Goal: Obtain resource: Obtain resource

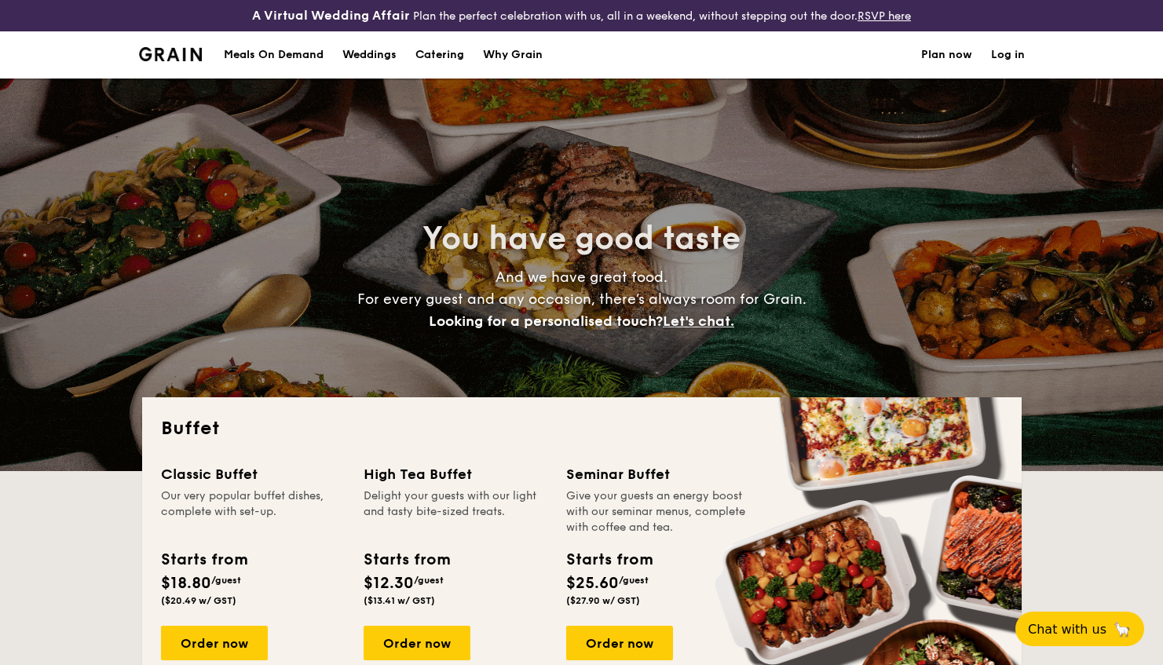
select select
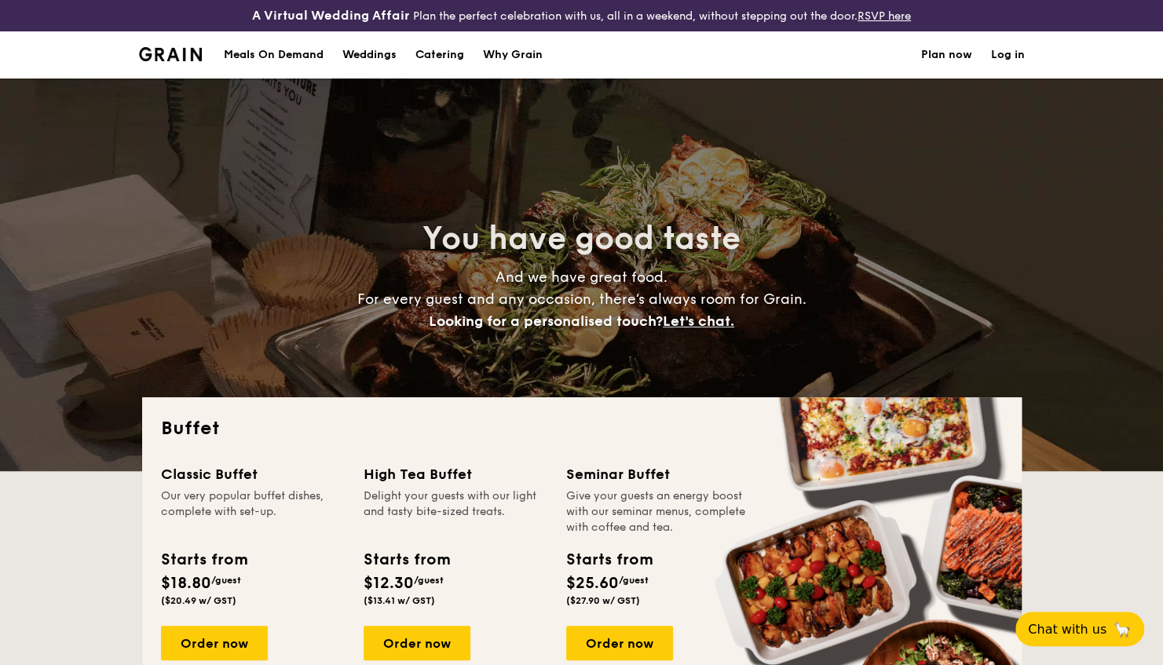
scroll to position [157, 0]
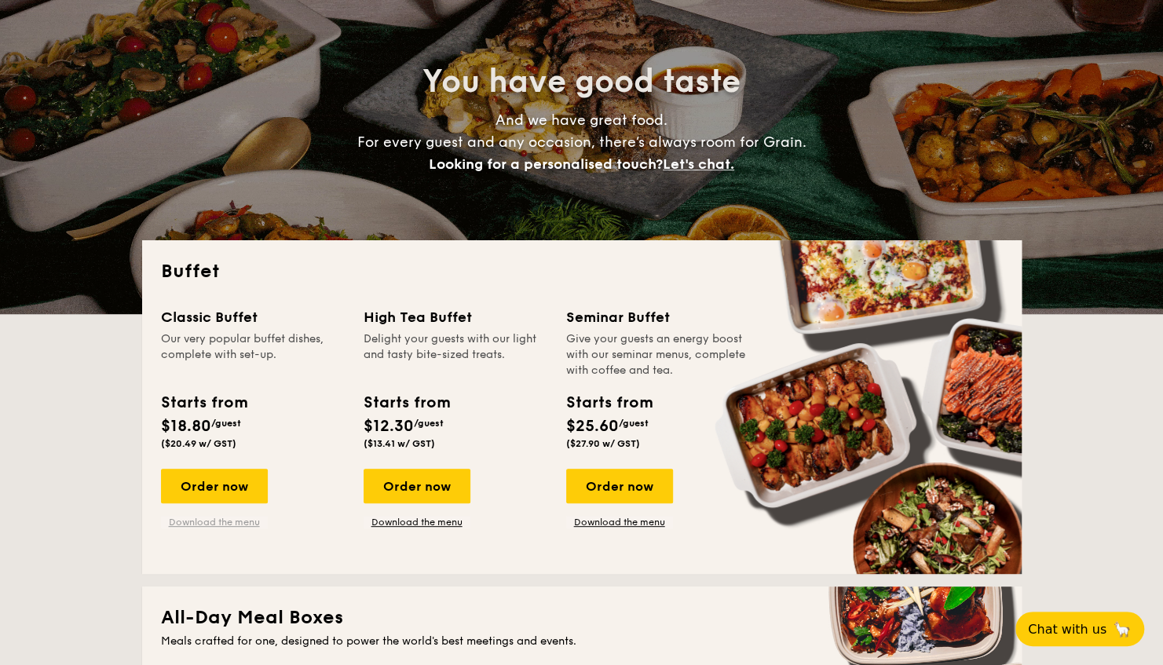
click at [226, 521] on link "Download the menu" at bounding box center [214, 522] width 107 height 13
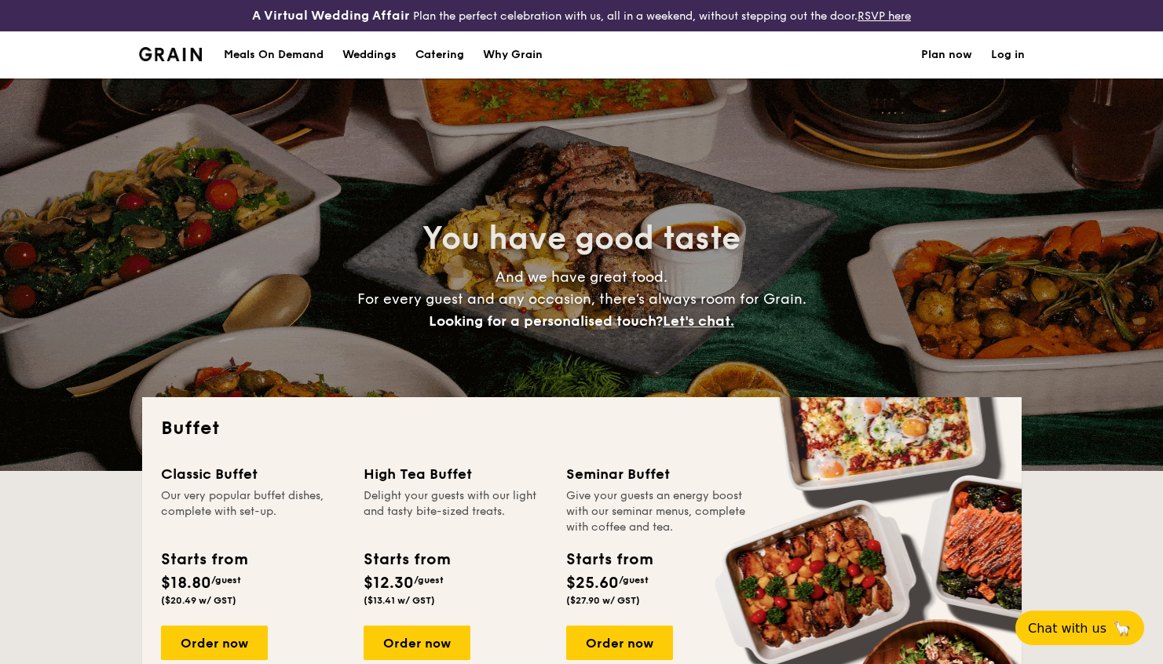
select select
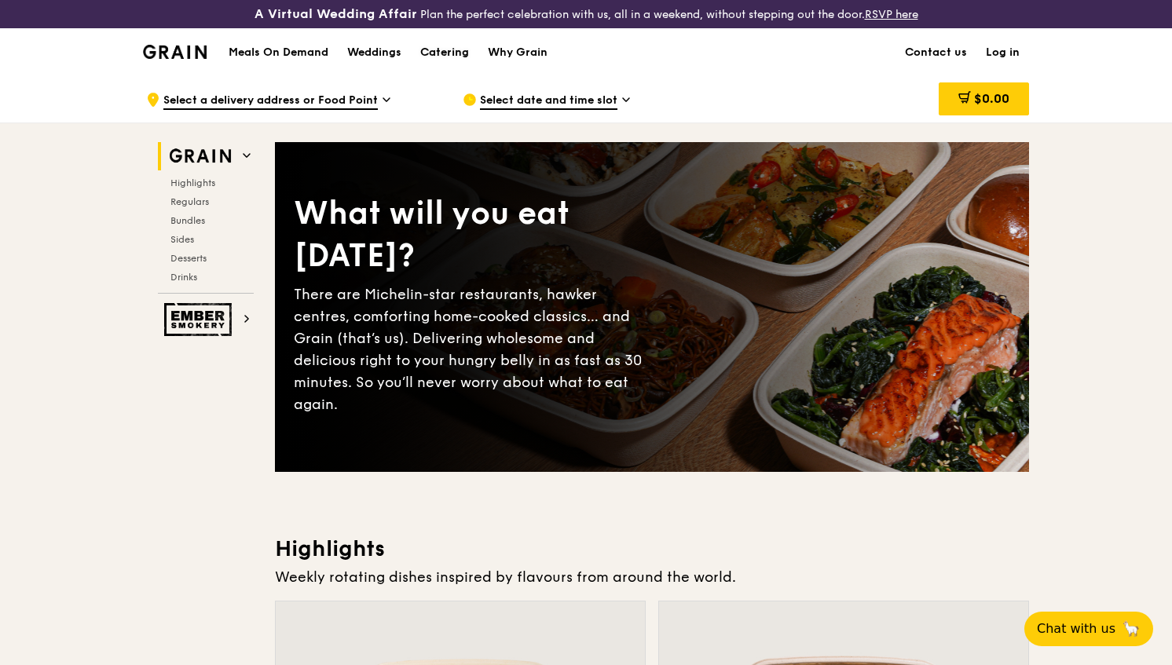
click at [459, 49] on div "Catering" at bounding box center [444, 52] width 49 height 47
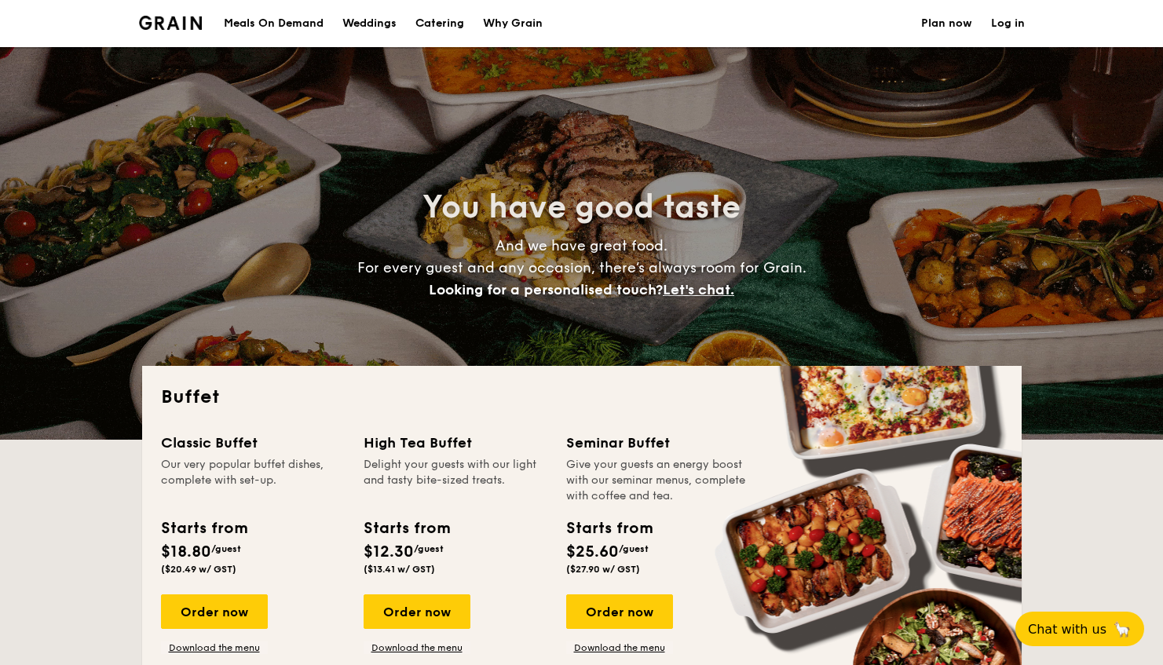
select select
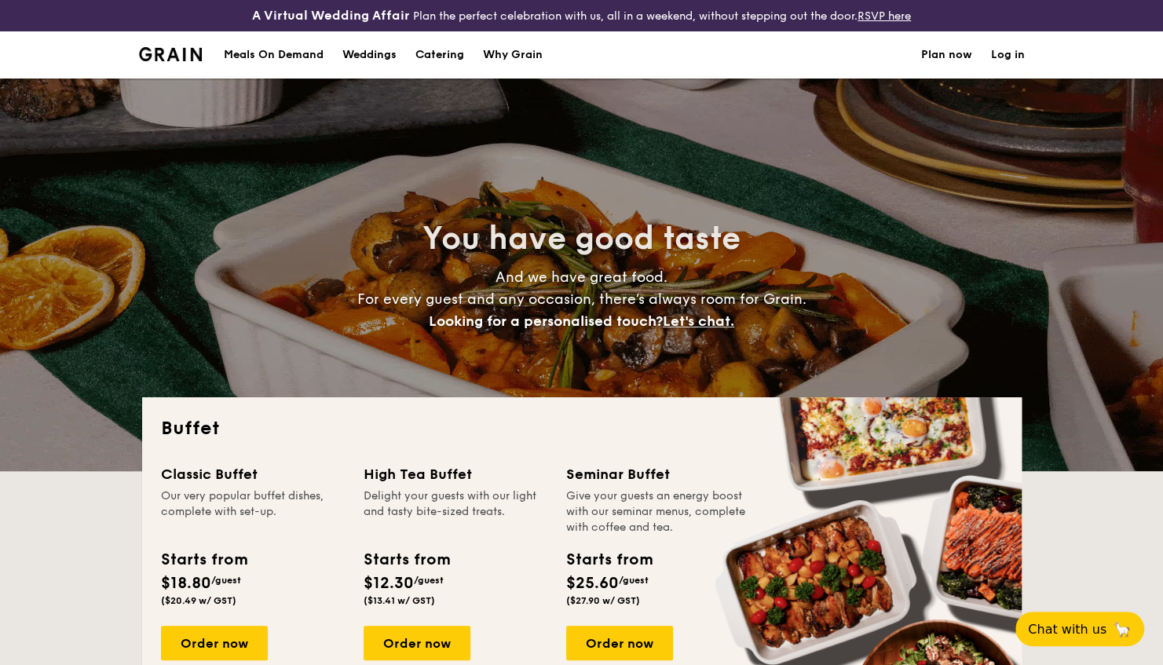
scroll to position [314, 0]
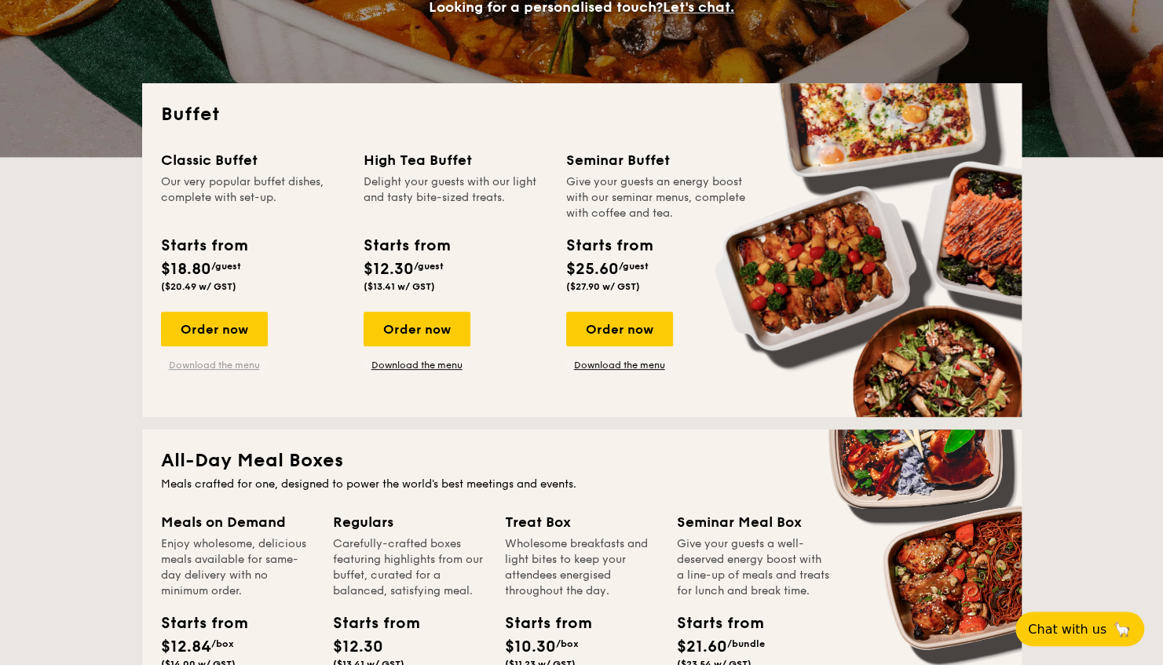
click at [247, 362] on link "Download the menu" at bounding box center [214, 365] width 107 height 13
